Goal: Task Accomplishment & Management: Use online tool/utility

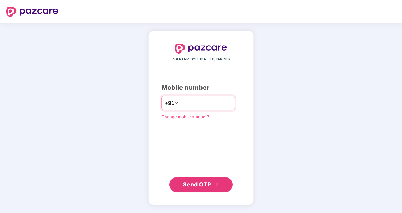
click at [201, 105] on input "number" at bounding box center [205, 103] width 52 height 10
type input "**********"
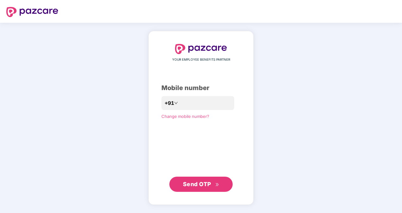
click at [206, 184] on span "Send OTP" at bounding box center [197, 184] width 28 height 7
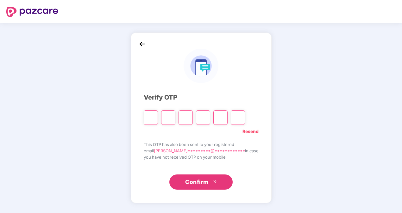
type input "*"
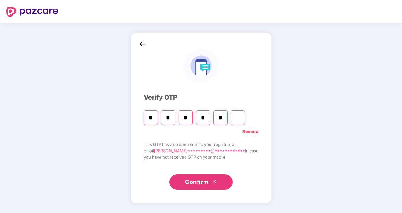
type input "*"
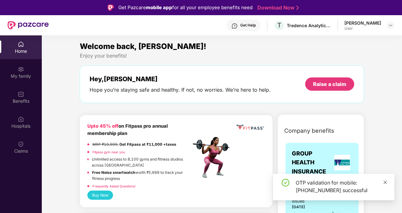
click at [386, 184] on icon "close" at bounding box center [385, 182] width 4 height 4
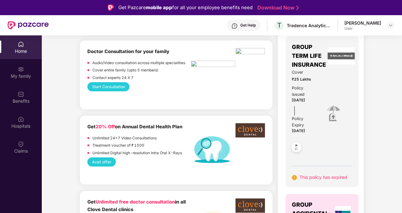
scroll to position [265, 0]
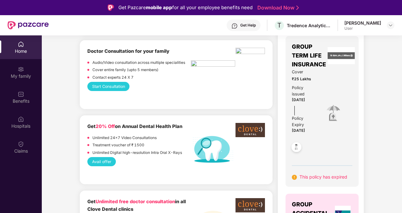
click at [135, 53] on b "Doctor Consultation for your family" at bounding box center [128, 51] width 82 height 6
click at [99, 75] on p "Contact experts 24 X 7" at bounding box center [112, 78] width 41 height 6
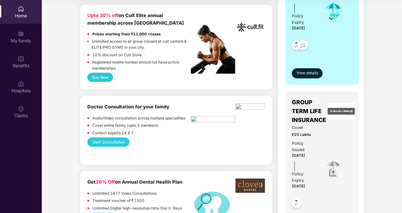
scroll to position [173, 0]
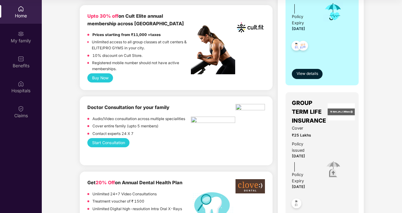
click at [116, 109] on b "Doctor Consultation for your family" at bounding box center [128, 108] width 82 height 6
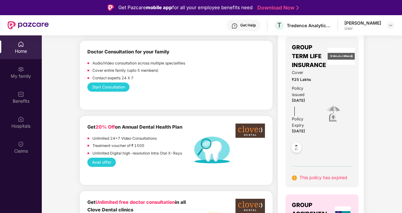
scroll to position [265, 0]
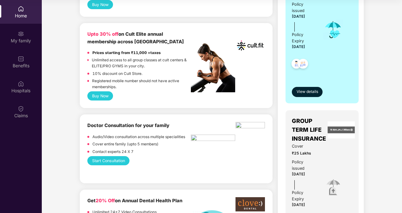
scroll to position [154, 0]
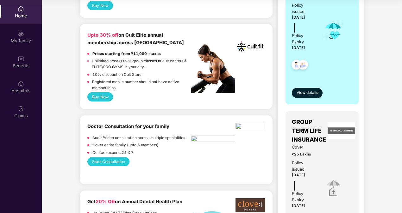
click at [127, 132] on div "Doctor Consultation for your family Audio/Video consultation across multiple sp…" at bounding box center [138, 140] width 103 height 34
click at [114, 162] on button "Start Consultation" at bounding box center [108, 161] width 42 height 9
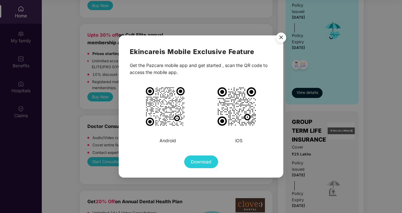
click at [281, 36] on img "Close" at bounding box center [281, 39] width 18 height 18
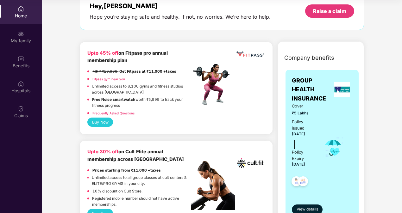
scroll to position [0, 0]
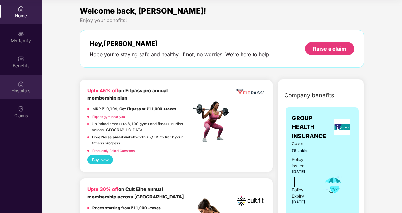
click at [22, 87] on img at bounding box center [21, 84] width 6 height 6
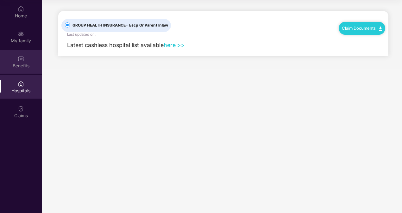
click at [27, 62] on div "Benefits" at bounding box center [21, 62] width 42 height 24
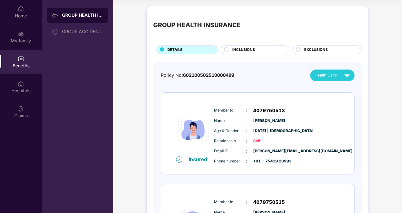
scroll to position [184, 0]
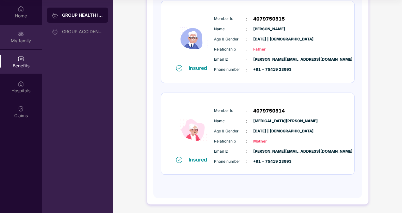
click at [25, 39] on div "My family" at bounding box center [21, 41] width 42 height 6
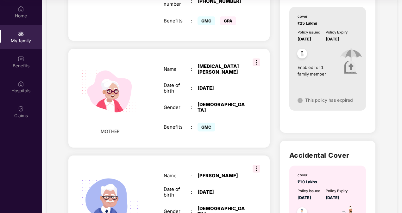
scroll to position [311, 0]
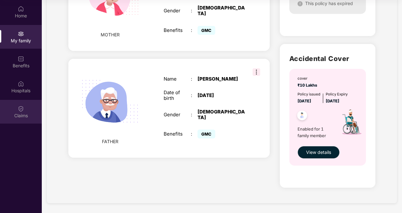
click at [27, 122] on div "Claims" at bounding box center [21, 112] width 42 height 24
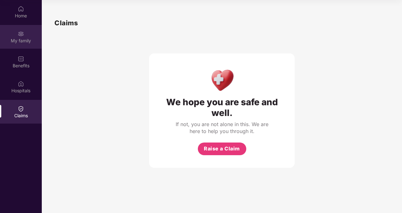
click at [23, 25] on div "My family" at bounding box center [21, 37] width 42 height 24
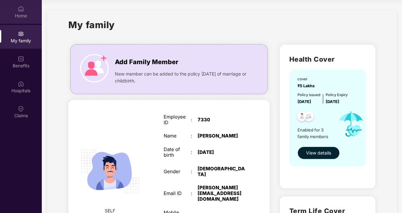
click at [23, 4] on div "Home" at bounding box center [21, 12] width 42 height 24
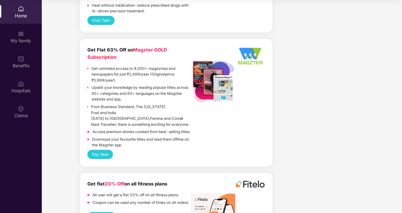
scroll to position [1395, 0]
